Goal: Transaction & Acquisition: Book appointment/travel/reservation

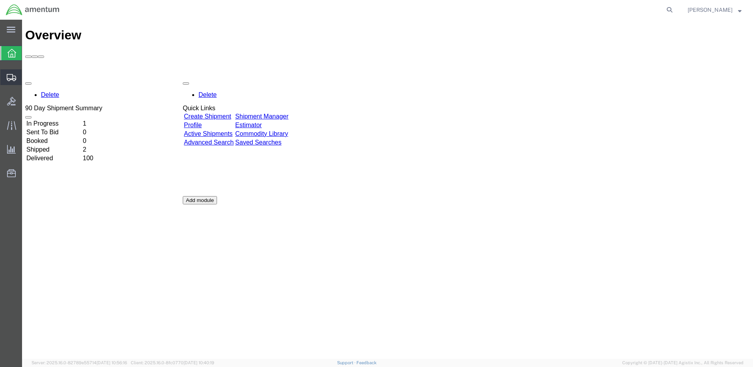
click at [0, 0] on span "Shipment Manager" at bounding box center [0, 0] width 0 height 0
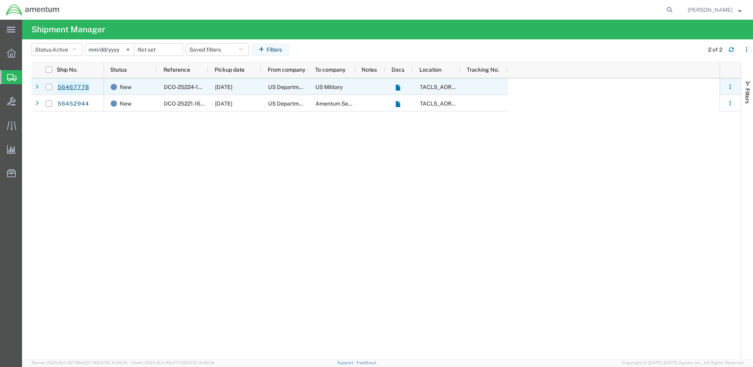
click at [81, 88] on link "56467778" at bounding box center [73, 87] width 32 height 13
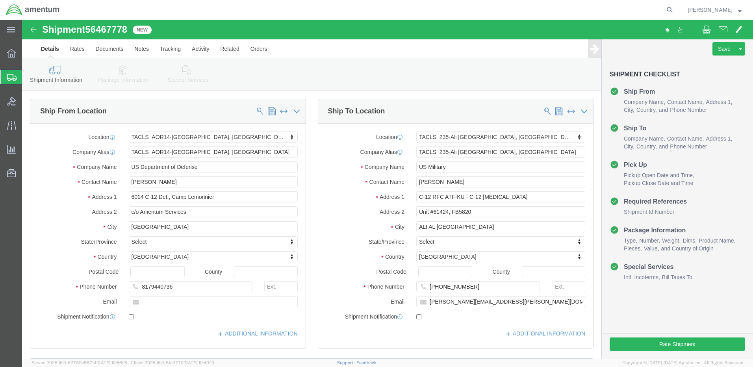
select select "42739"
select select "42682"
click button "Rate Shipment"
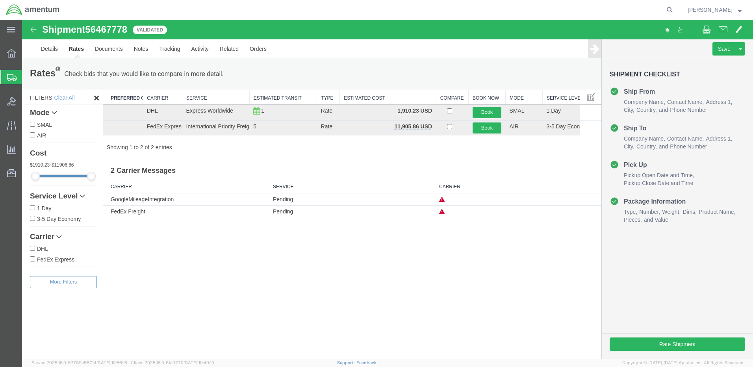
drag, startPoint x: 124, startPoint y: 99, endPoint x: 143, endPoint y: 98, distance: 18.9
click at [143, 98] on div "Search: Preferred Carrier Carrier Service Estimated Transit Type Estimated Cost…" at bounding box center [352, 120] width 499 height 61
click at [140, 95] on th "Preferred Carrier" at bounding box center [123, 97] width 40 height 15
drag, startPoint x: 142, startPoint y: 95, endPoint x: 109, endPoint y: 98, distance: 33.3
click at [109, 98] on div "Search: Preferred Carrier Carrier Service Estimated Transit Type Estimated Cost…" at bounding box center [352, 120] width 499 height 61
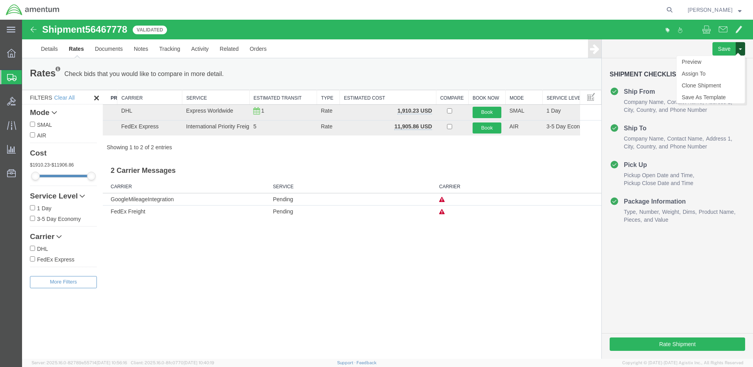
click at [739, 52] on button at bounding box center [740, 48] width 9 height 13
click at [0, 0] on span "Shipment Manager" at bounding box center [0, 0] width 0 height 0
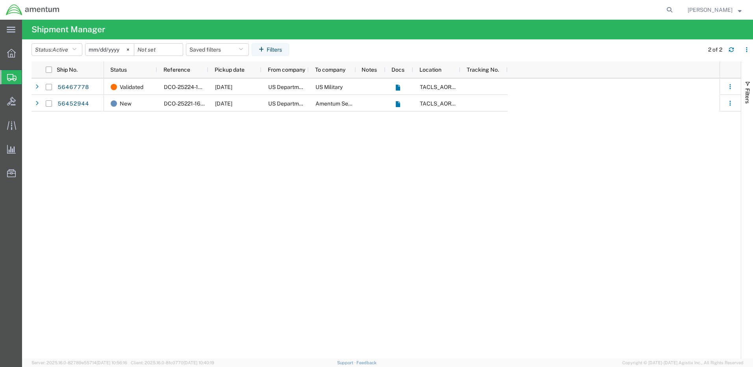
click at [0, 0] on span "Shipment Manager" at bounding box center [0, 0] width 0 height 0
click at [6, 51] on div at bounding box center [11, 53] width 22 height 16
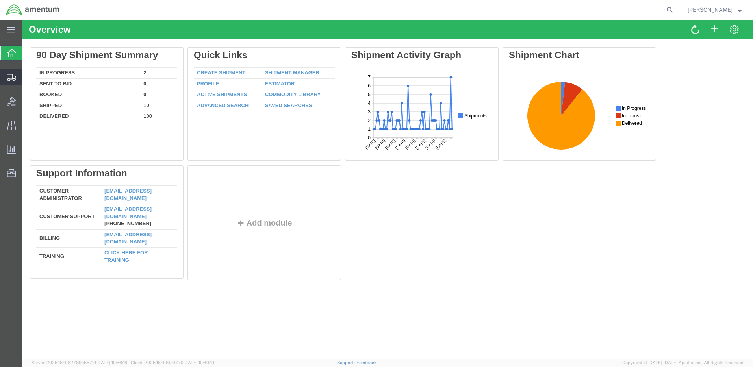
click at [9, 77] on icon at bounding box center [11, 77] width 9 height 7
click at [0, 0] on span "Shipment Manager" at bounding box center [0, 0] width 0 height 0
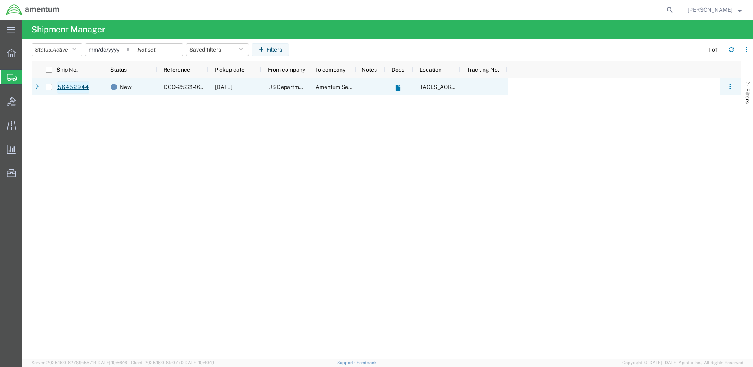
click at [64, 87] on link "56452944" at bounding box center [73, 87] width 32 height 13
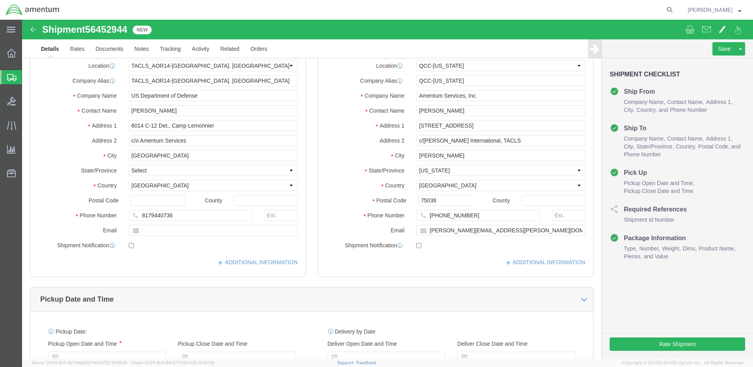
click div
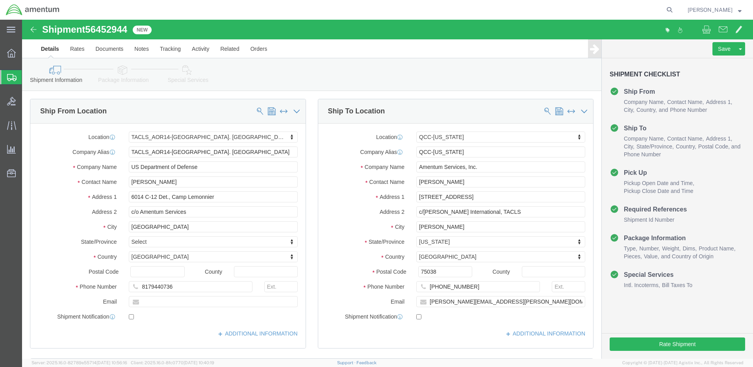
select select "42739"
select select "42668"
click button "Rate Shipment"
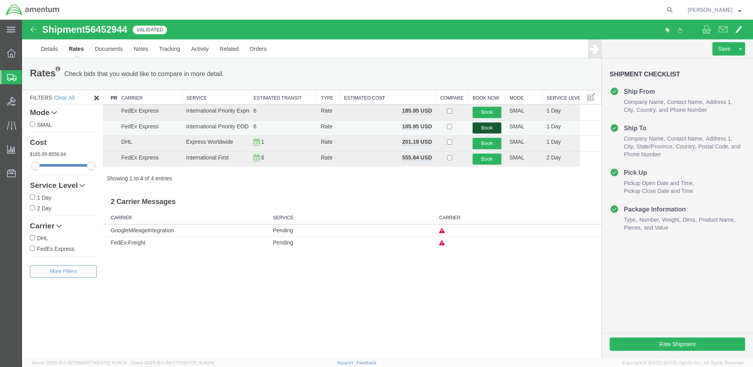
click at [490, 126] on button "Book" at bounding box center [487, 127] width 29 height 11
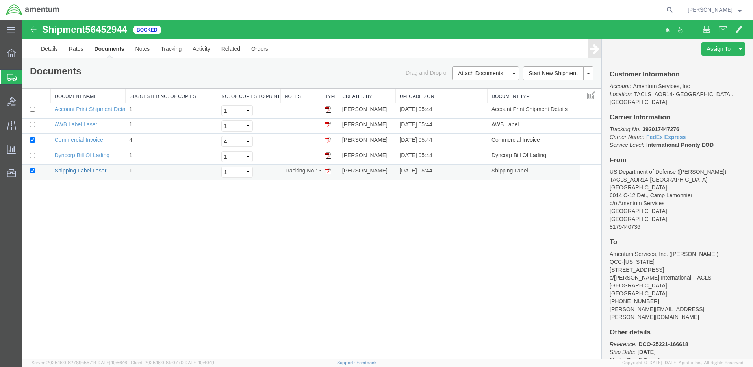
click at [82, 170] on link "Shipping Label Laser" at bounding box center [81, 170] width 52 height 6
click at [78, 123] on link "AWB Label Laser" at bounding box center [76, 124] width 43 height 6
click at [0, 0] on span "Shipment Manager" at bounding box center [0, 0] width 0 height 0
